Goal: Task Accomplishment & Management: Manage account settings

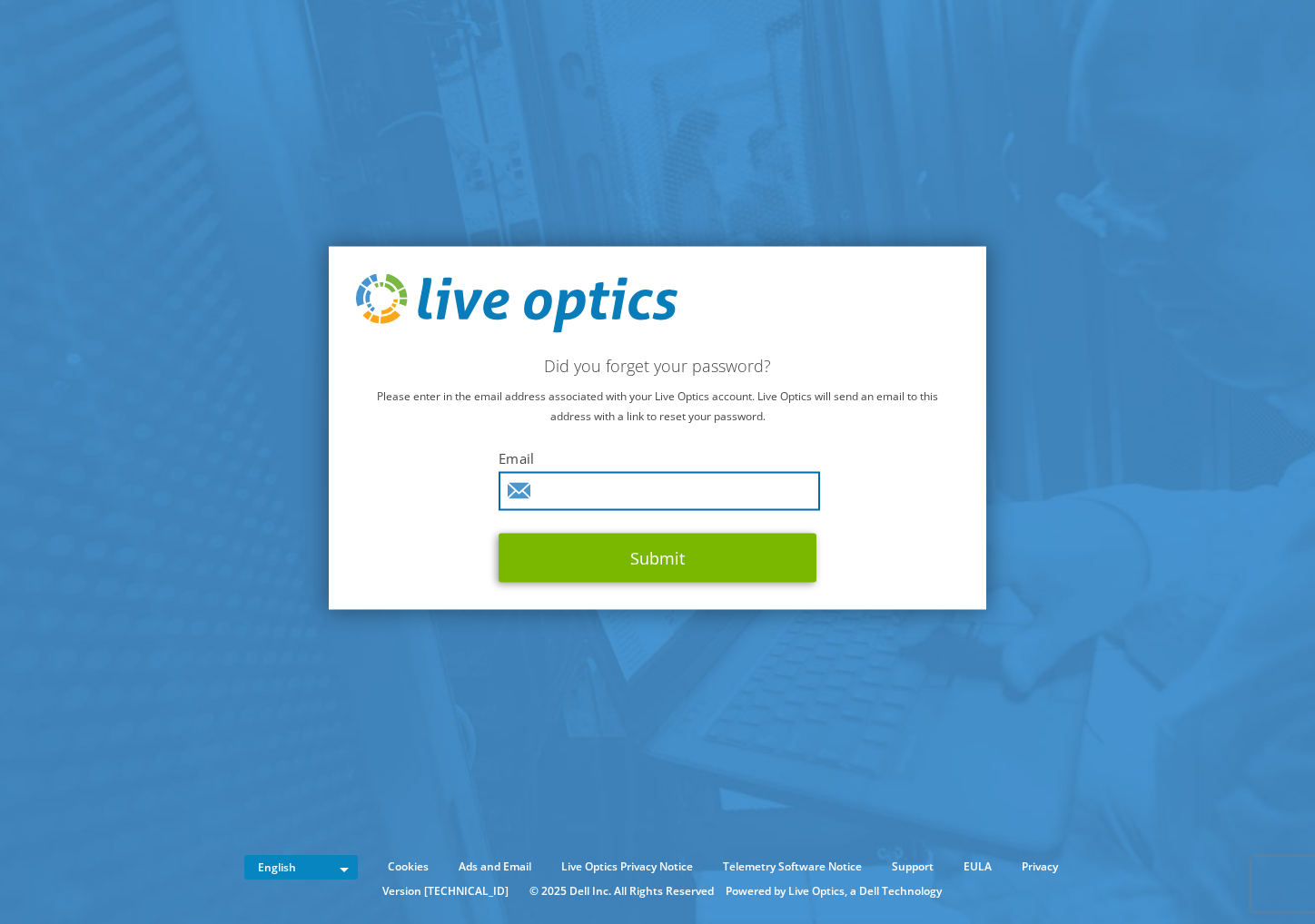
click at [691, 495] on input "text" at bounding box center [659, 491] width 321 height 39
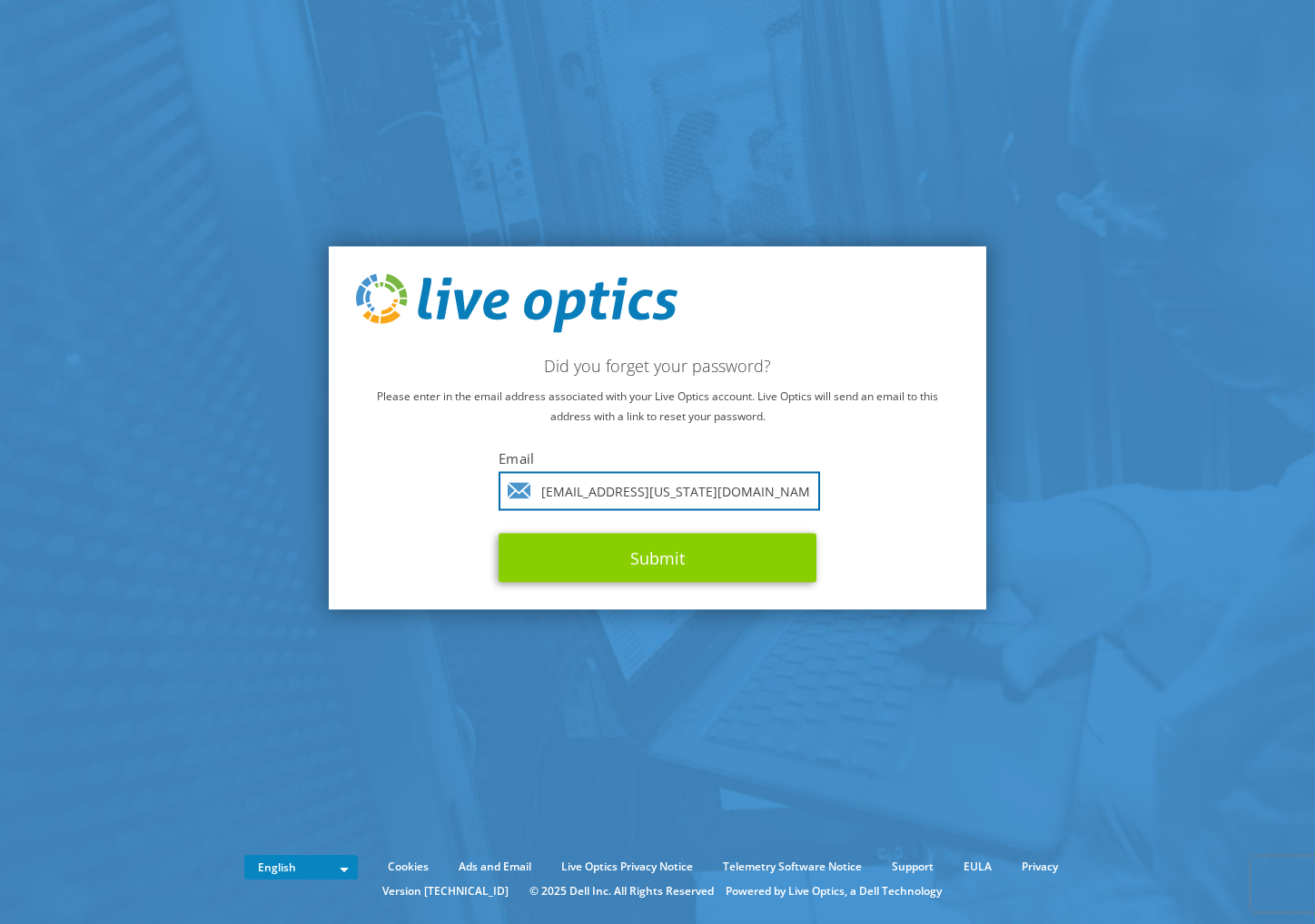
type input "[EMAIL_ADDRESS][US_STATE][DOMAIN_NAME]"
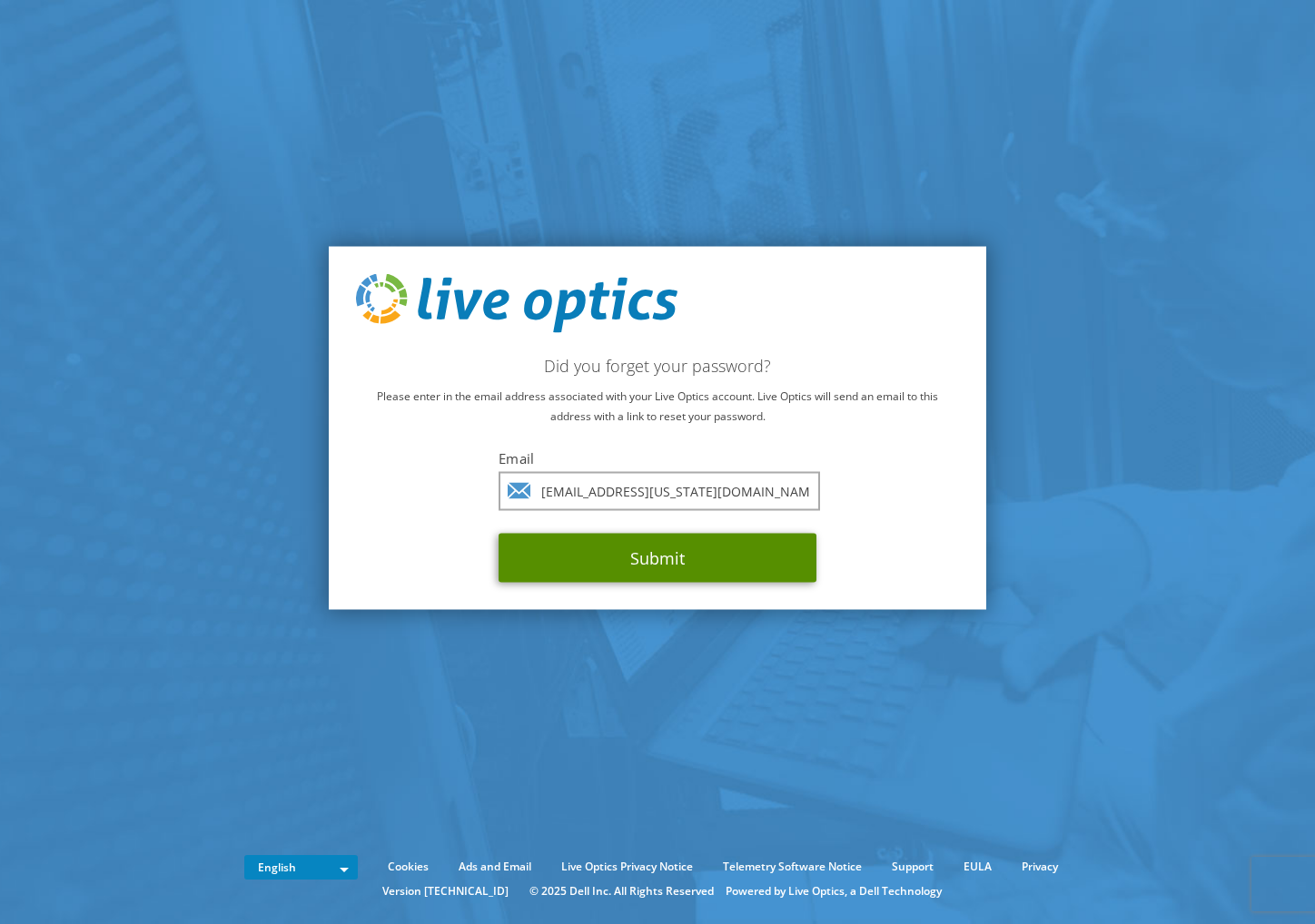
click at [681, 546] on button "Submit" at bounding box center [658, 558] width 318 height 49
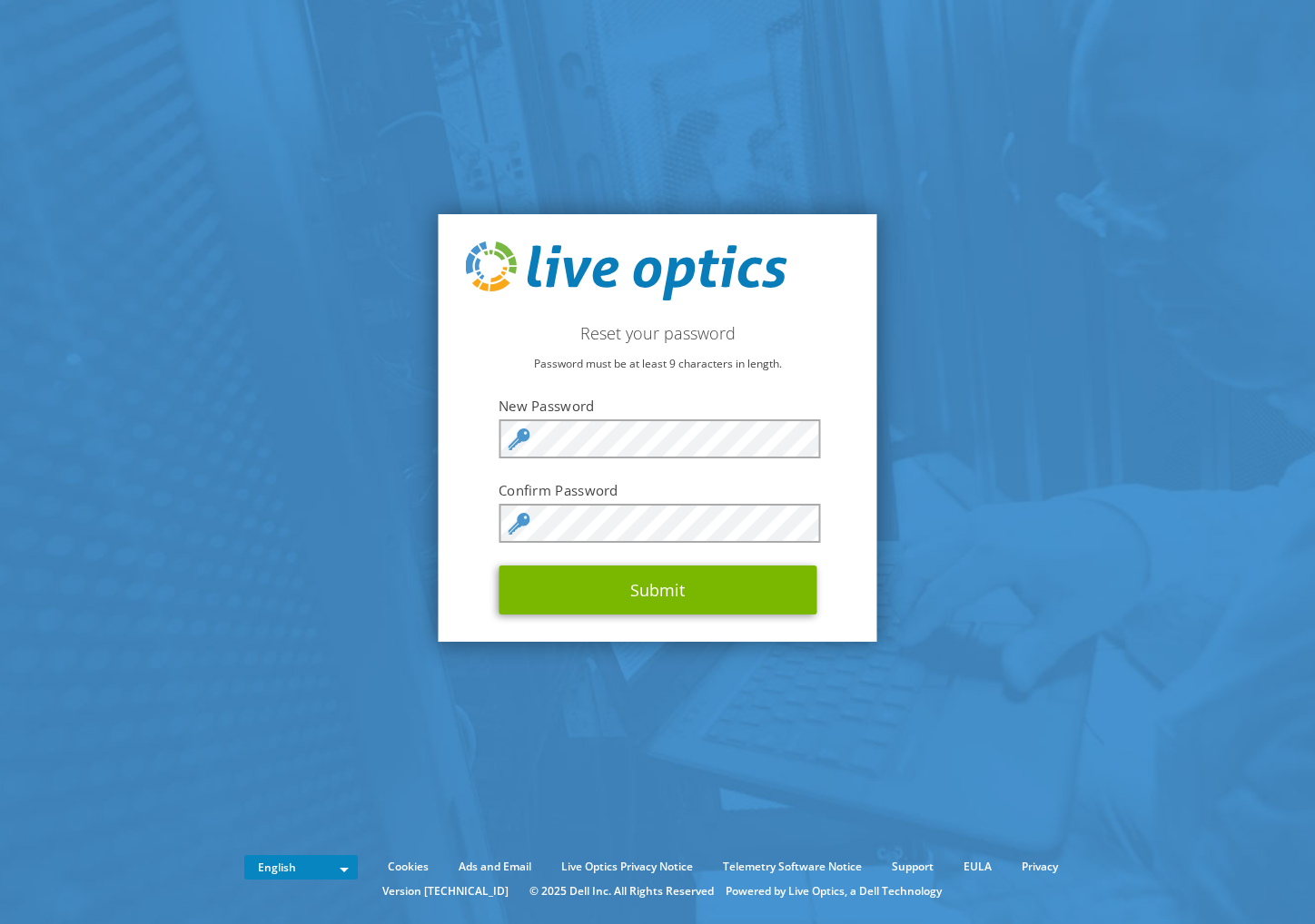
click at [499, 459] on div at bounding box center [499, 459] width 0 height 0
click at [841, 526] on div "Reset your password Password must be at least 9 characters in length. New Passw…" at bounding box center [658, 428] width 439 height 428
click at [1025, 478] on section "Reset your password Password must be at least 9 characters in length. New Passw…" at bounding box center [658, 427] width 1315 height 856
click at [682, 594] on button "Submit" at bounding box center [658, 590] width 318 height 49
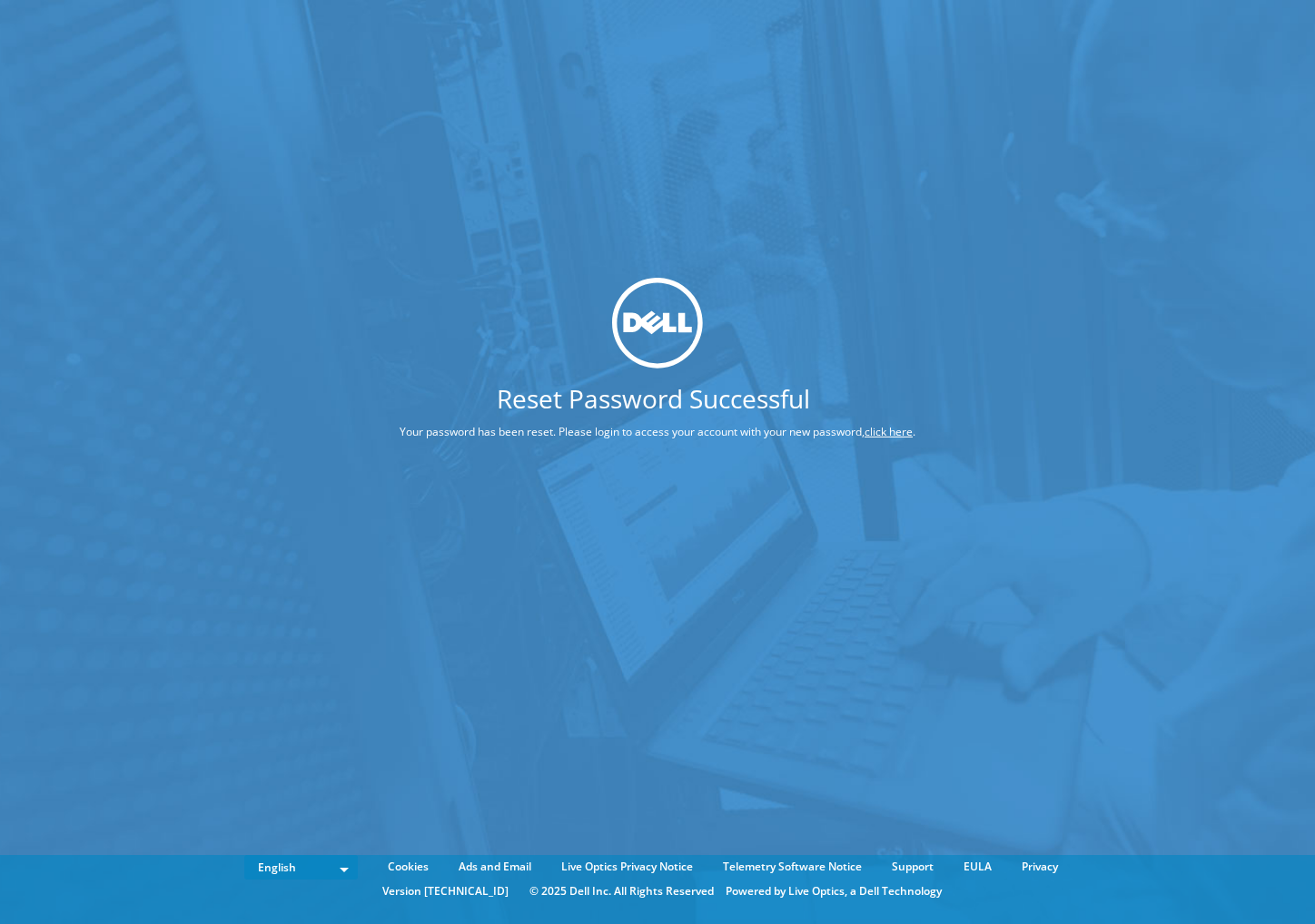
click at [887, 433] on link "click here" at bounding box center [888, 431] width 48 height 16
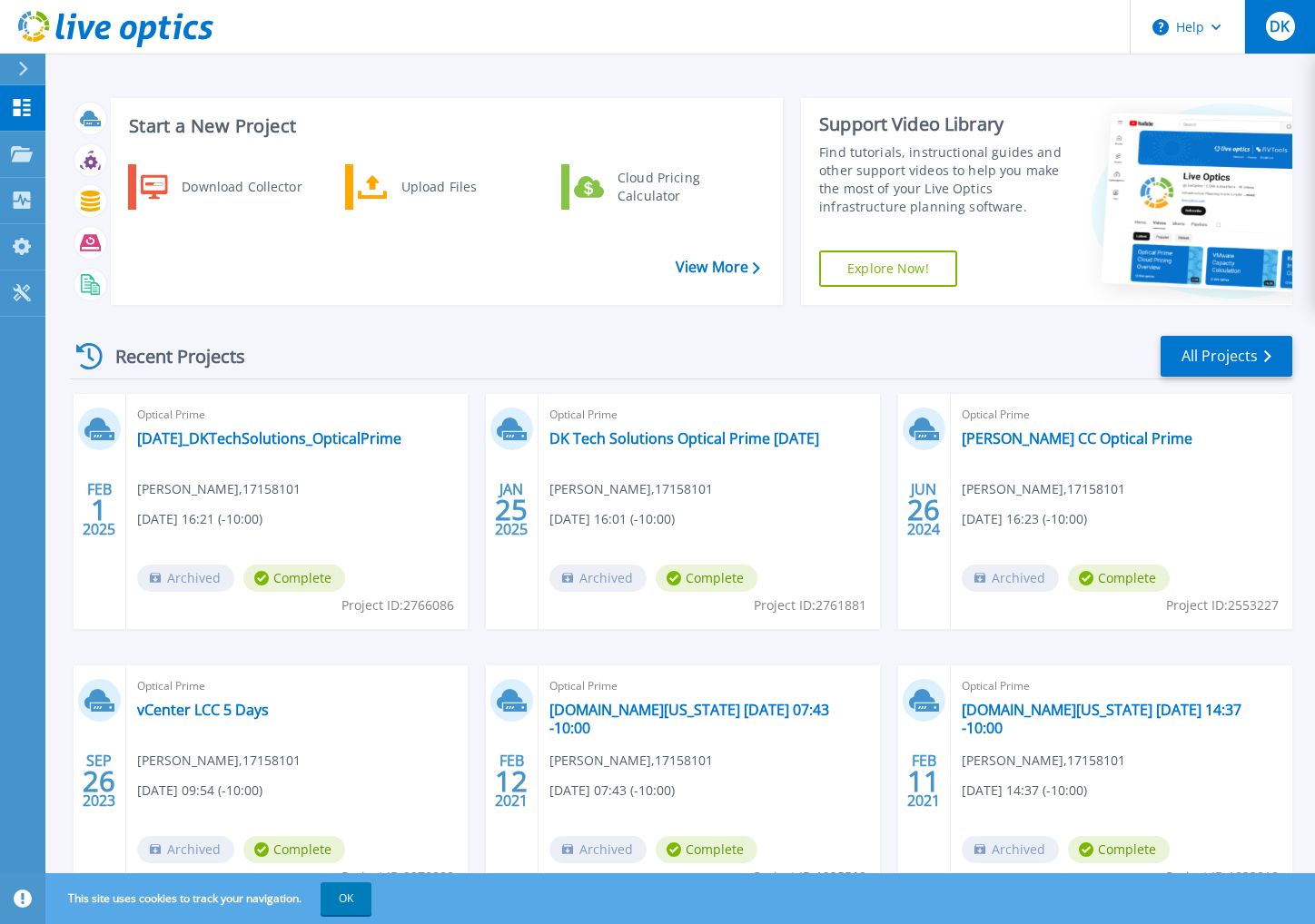
click at [1273, 26] on span "DK" at bounding box center [1279, 27] width 20 height 15
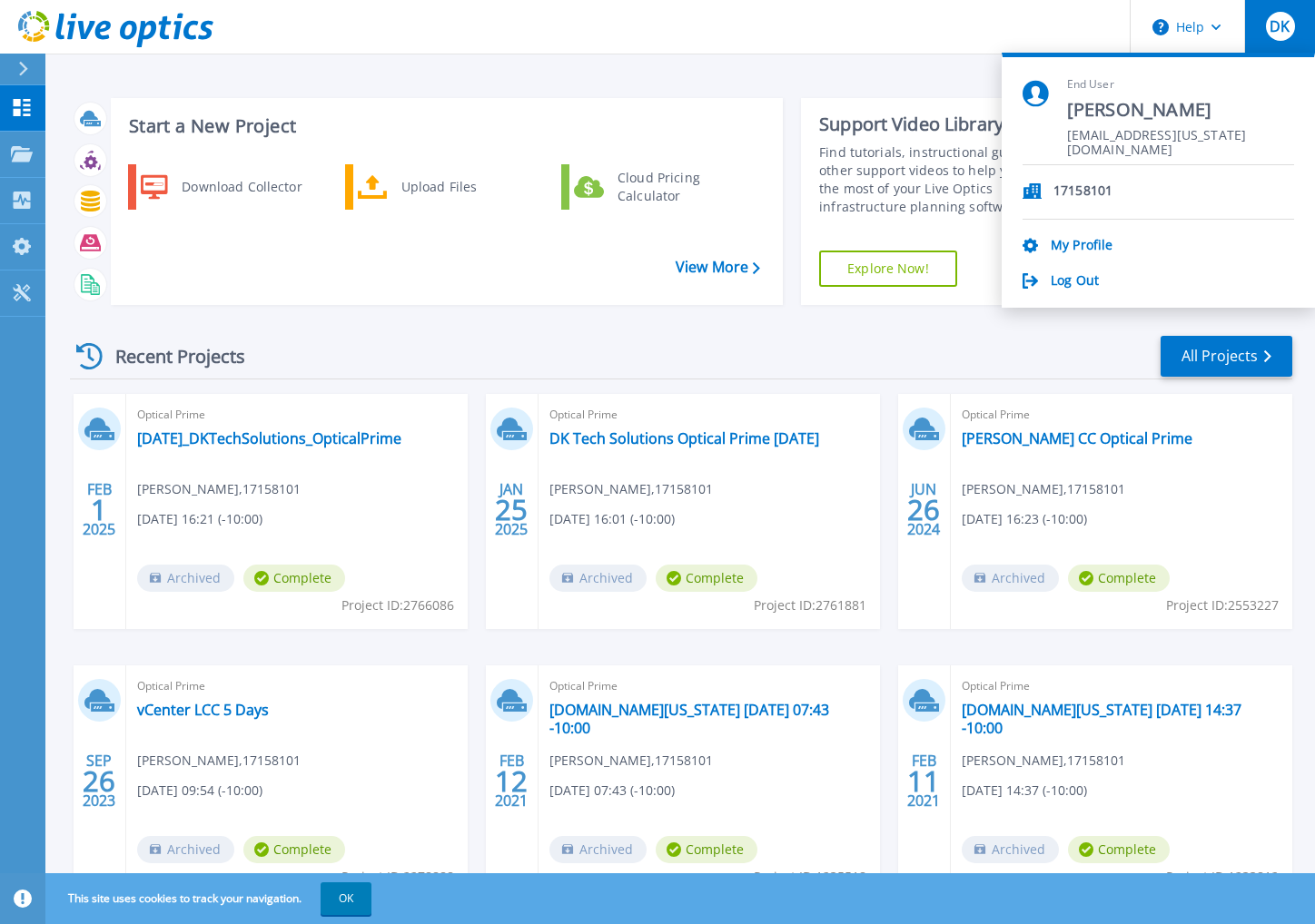
click at [783, 41] on header "Help DK End User [PERSON_NAME] [EMAIL_ADDRESS][US_STATE][DOMAIN_NAME] 17158101 …" at bounding box center [658, 27] width 1315 height 54
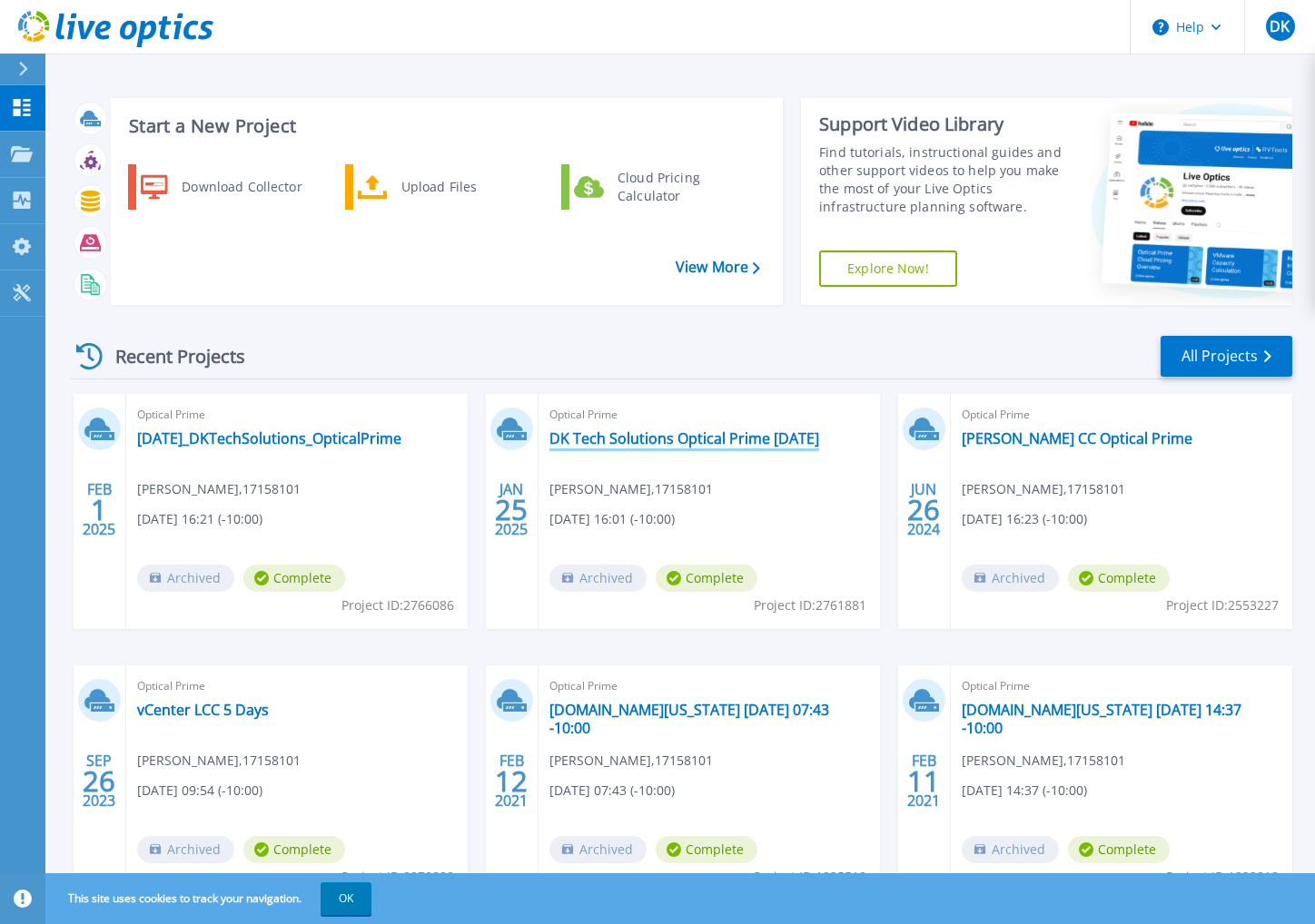
click at [657, 430] on link "DK Tech Solutions Optical Prime [DATE]" at bounding box center [684, 438] width 270 height 18
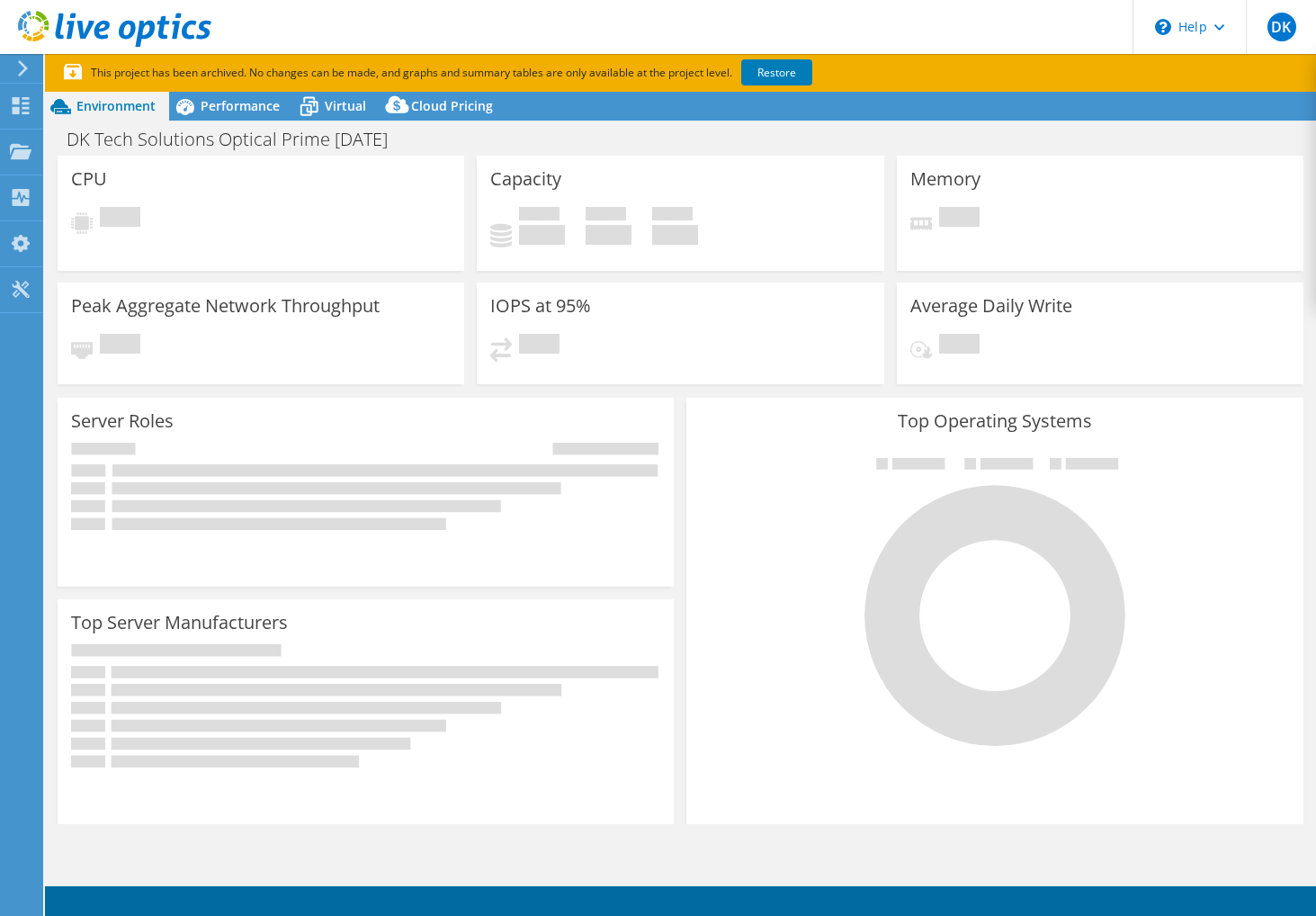
select select "USD"
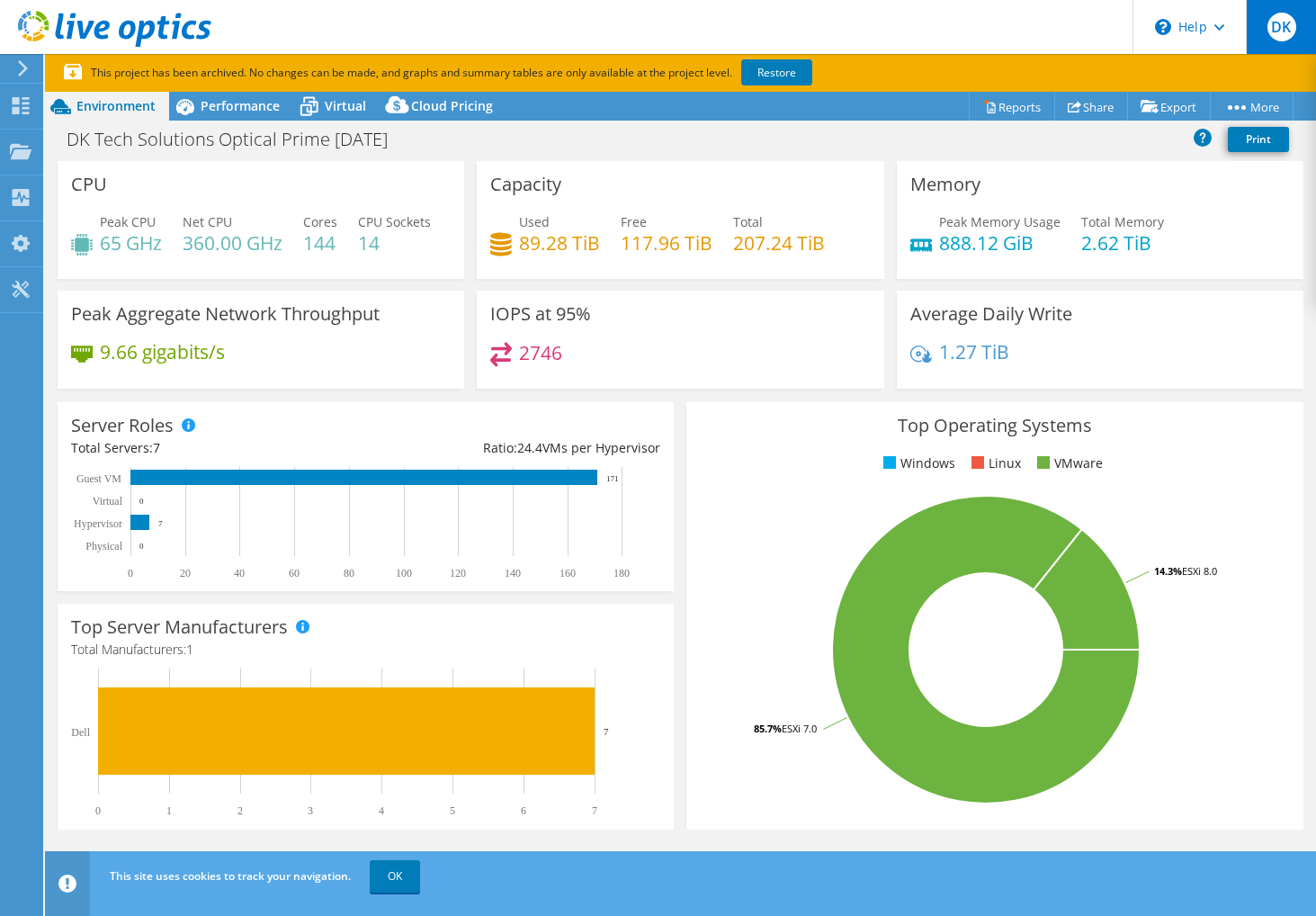
click at [1283, 22] on span "DK" at bounding box center [1281, 27] width 28 height 28
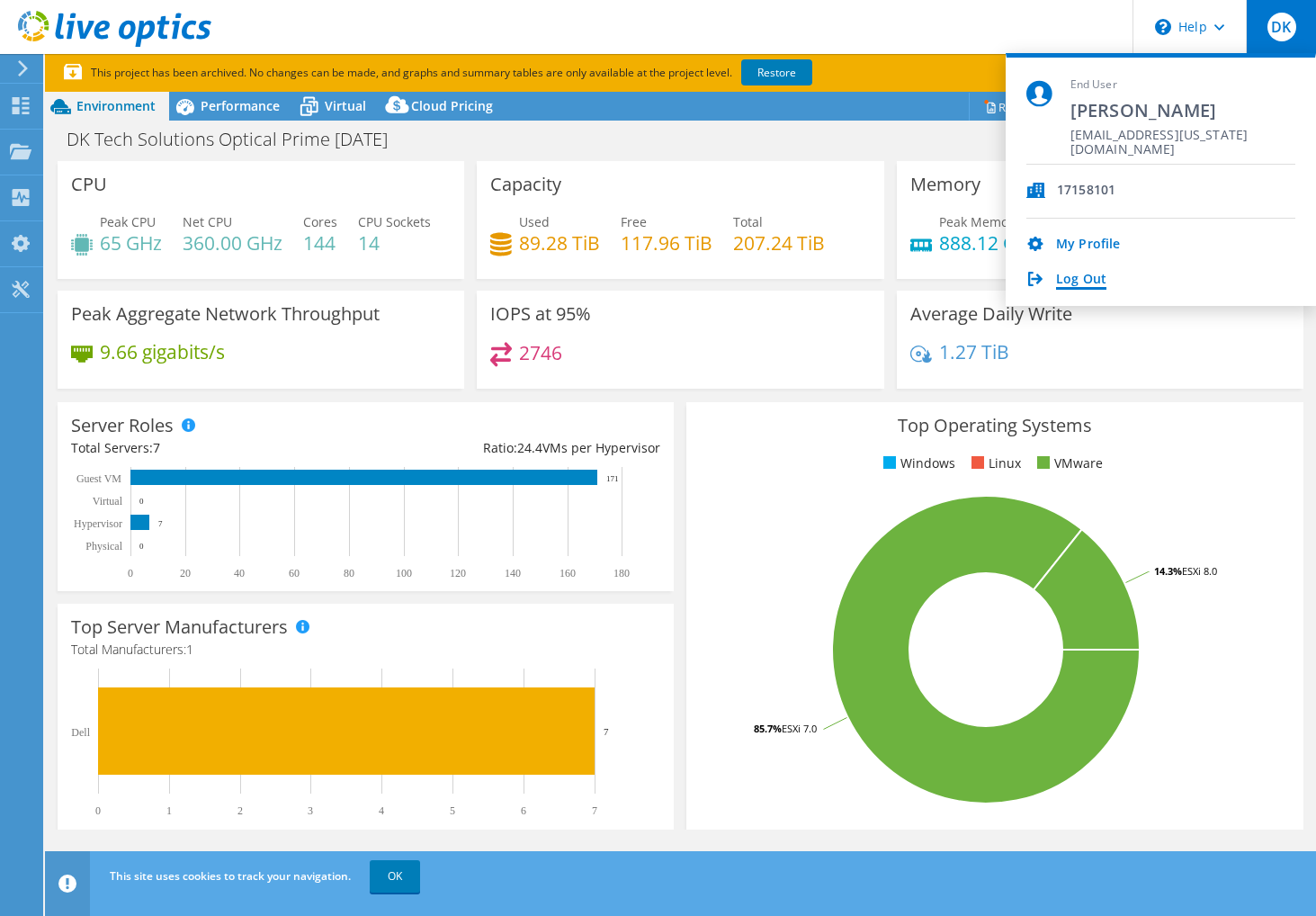
click at [1097, 280] on link "Log Out" at bounding box center [1081, 280] width 50 height 17
